Goal: Obtain resource: Download file/media

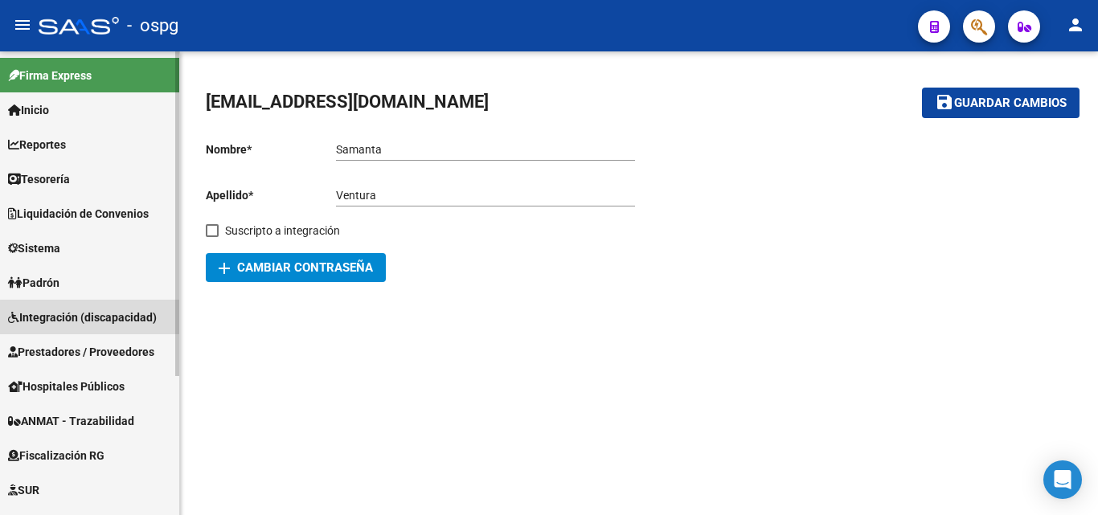
click at [98, 317] on span "Integración (discapacidad)" at bounding box center [82, 318] width 149 height 18
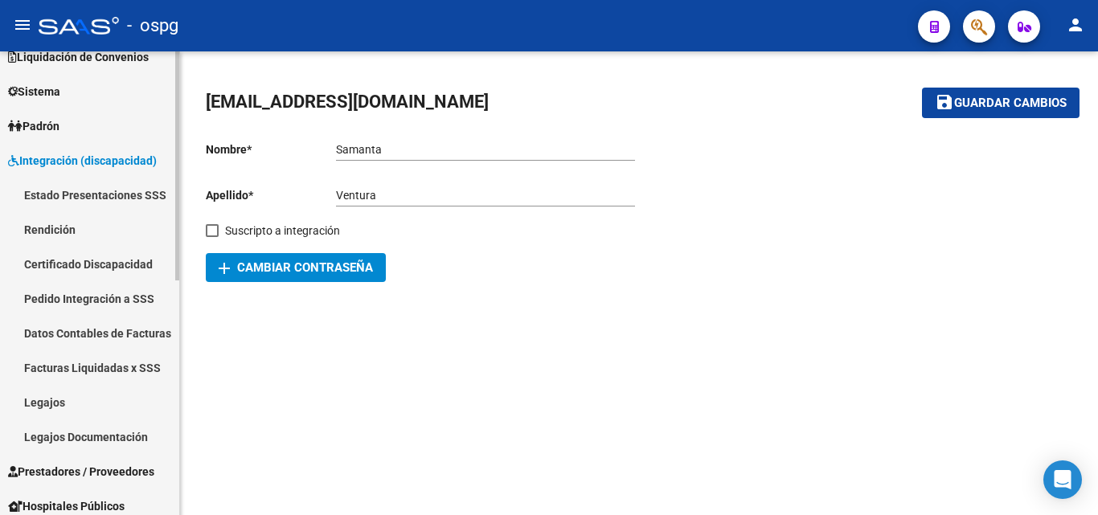
scroll to position [161, 0]
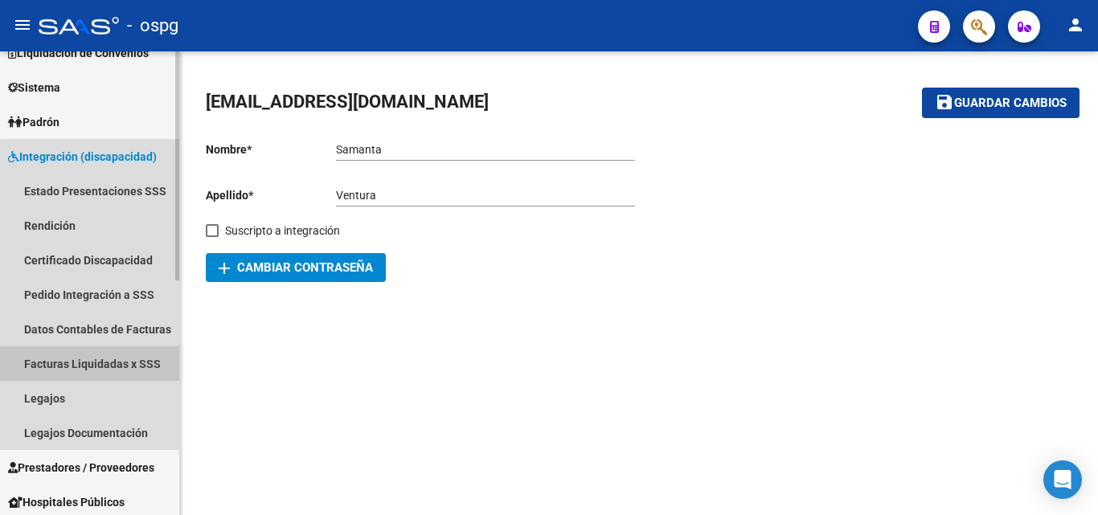
click at [108, 352] on link "Facturas Liquidadas x SSS" at bounding box center [89, 363] width 179 height 35
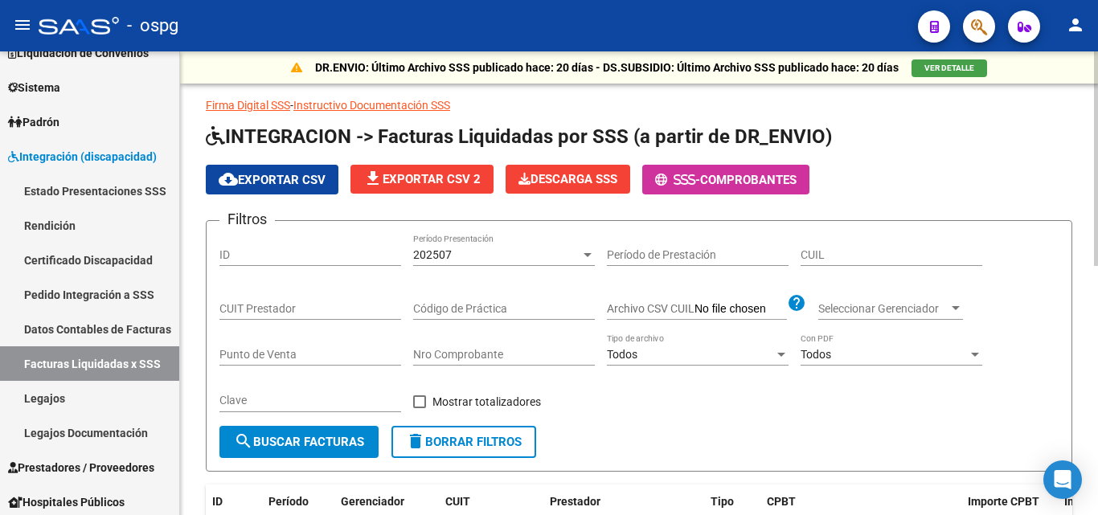
click at [433, 352] on input "Nro Comprobante" at bounding box center [504, 355] width 182 height 14
type input "10926"
click at [447, 252] on span "202507" at bounding box center [432, 254] width 39 height 13
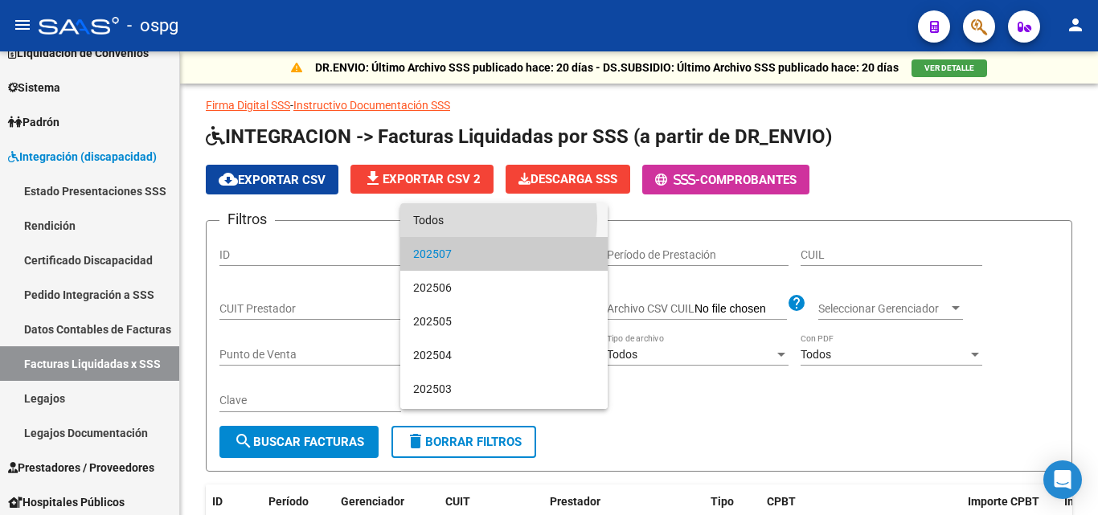
click at [465, 218] on span "Todos" at bounding box center [504, 220] width 182 height 34
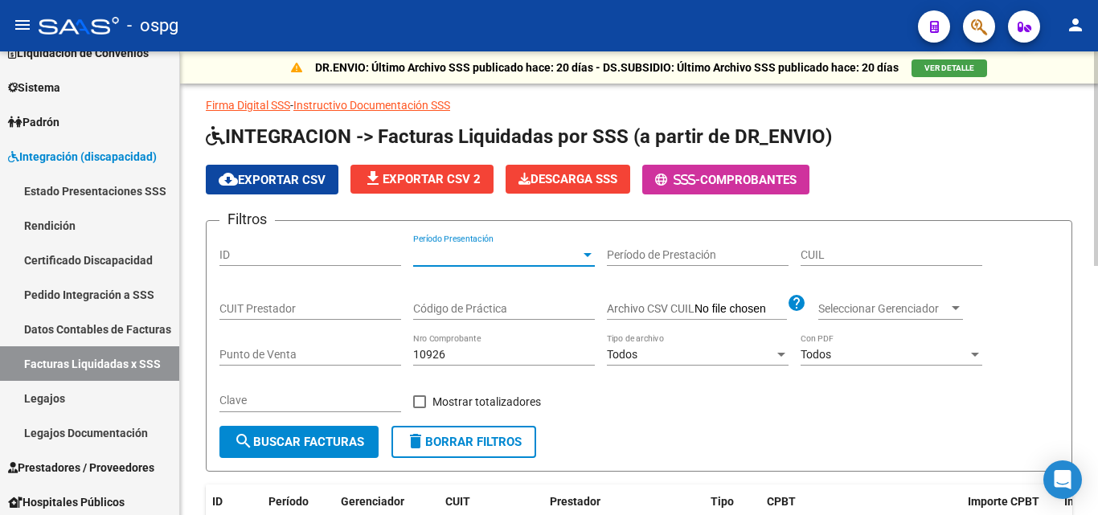
click at [300, 446] on span "search Buscar Facturas" at bounding box center [299, 442] width 130 height 14
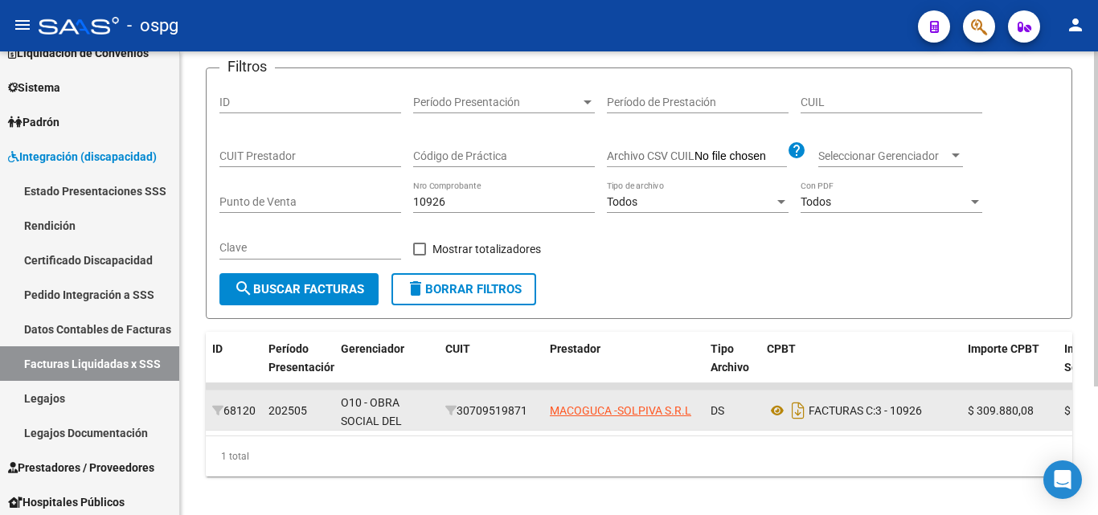
scroll to position [178, 0]
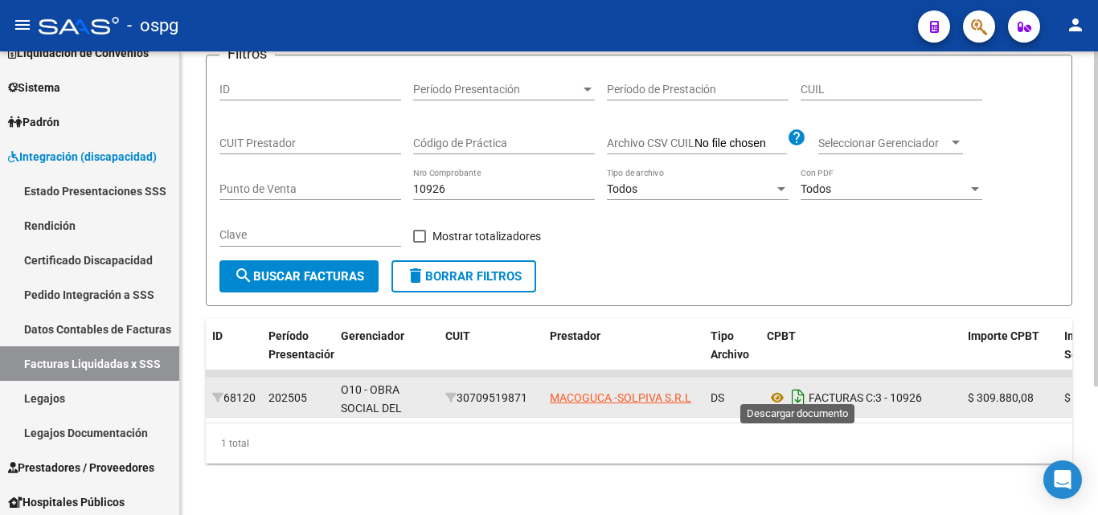
click at [793, 385] on icon "Descargar documento" at bounding box center [798, 398] width 21 height 26
click at [780, 388] on icon at bounding box center [777, 397] width 21 height 19
